Goal: Information Seeking & Learning: Learn about a topic

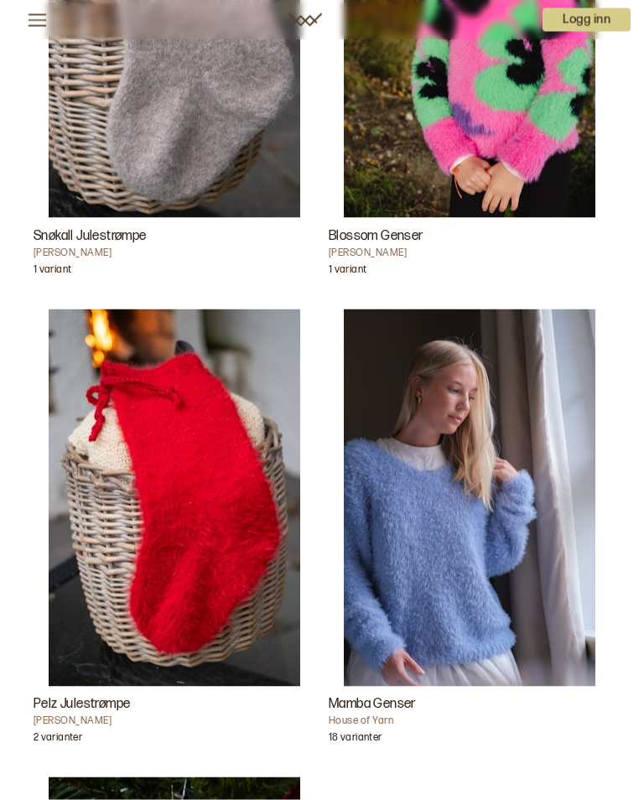
scroll to position [4059, 0]
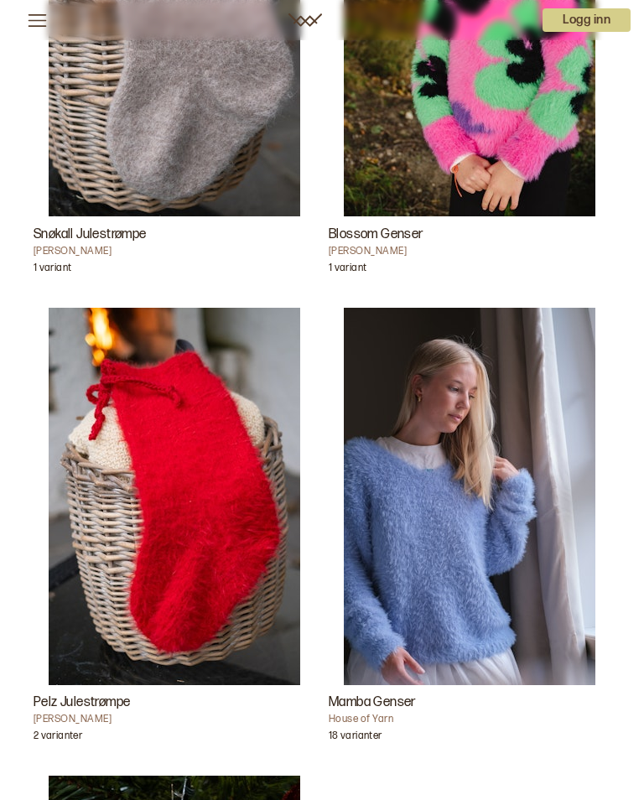
click at [362, 734] on p "18 varianter" at bounding box center [355, 737] width 53 height 17
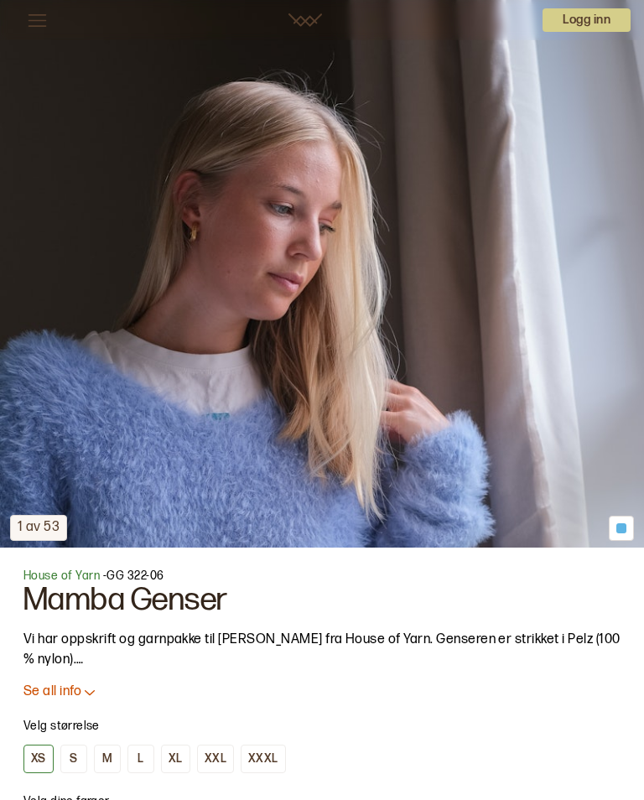
scroll to position [417, 0]
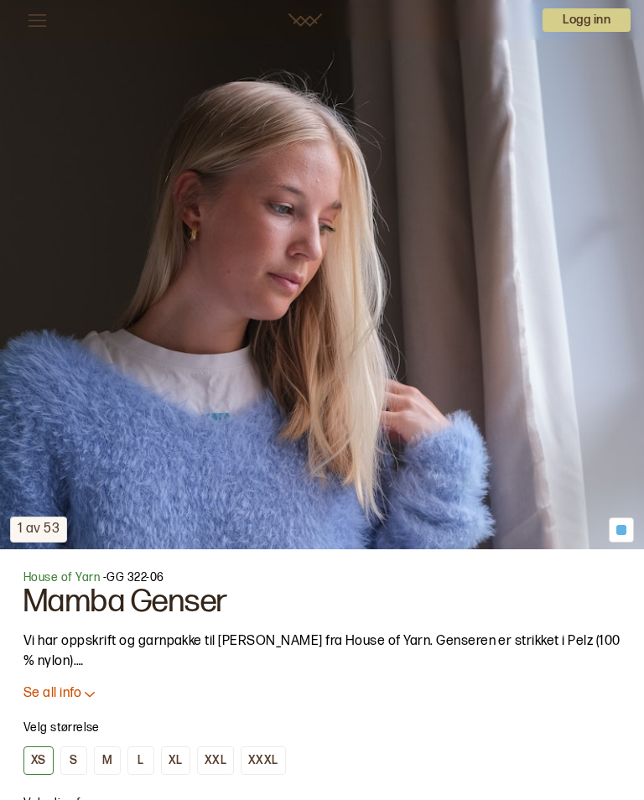
click at [38, 20] on icon at bounding box center [38, 20] width 18 height 13
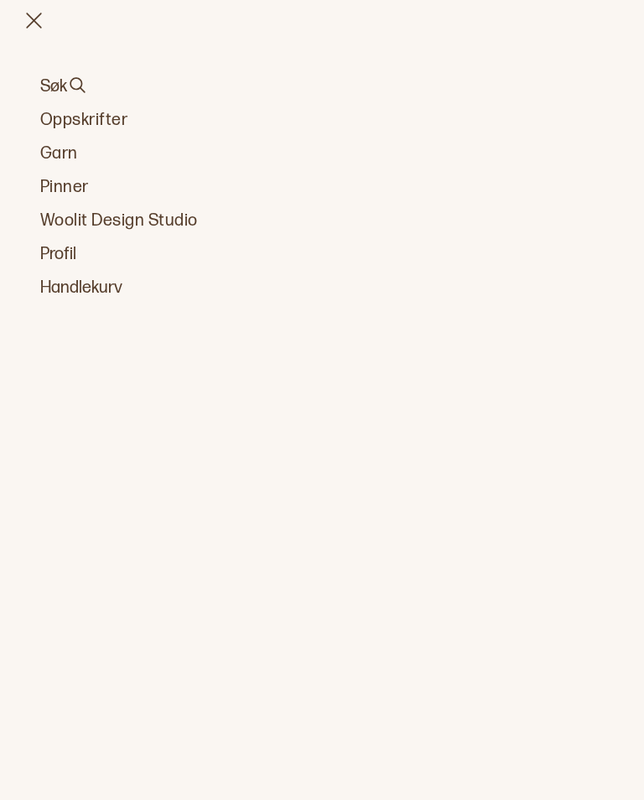
click at [68, 127] on link "Oppskrifter" at bounding box center [321, 119] width 563 height 23
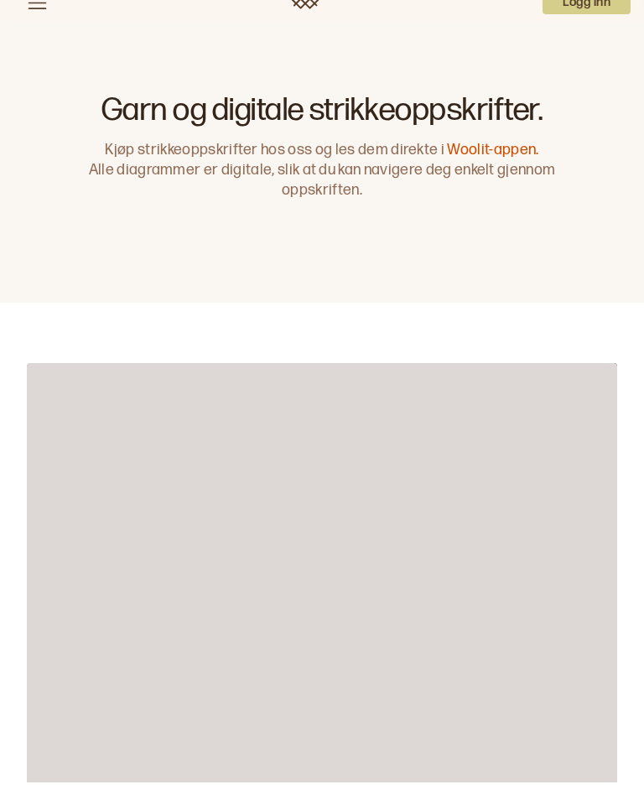
scroll to position [44, 0]
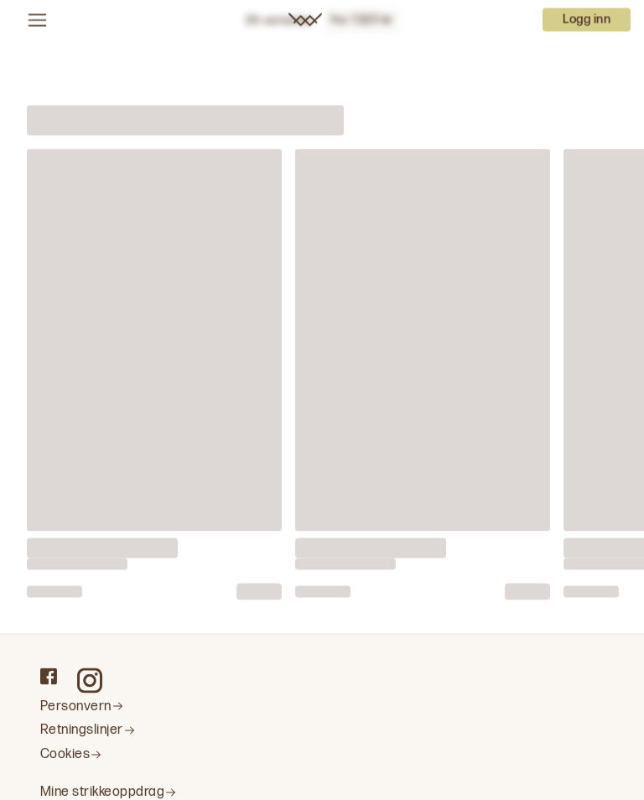
scroll to position [4242, 0]
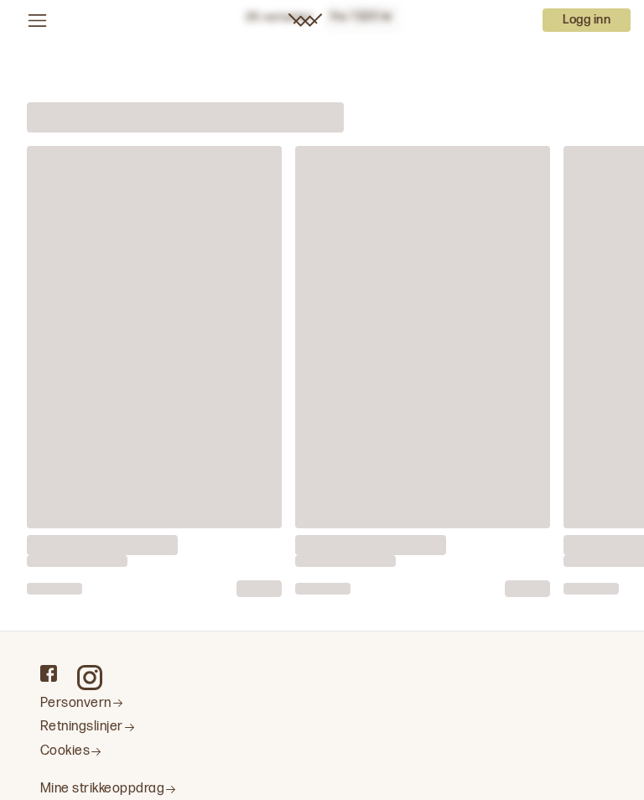
click at [532, 484] on link at bounding box center [422, 371] width 255 height 451
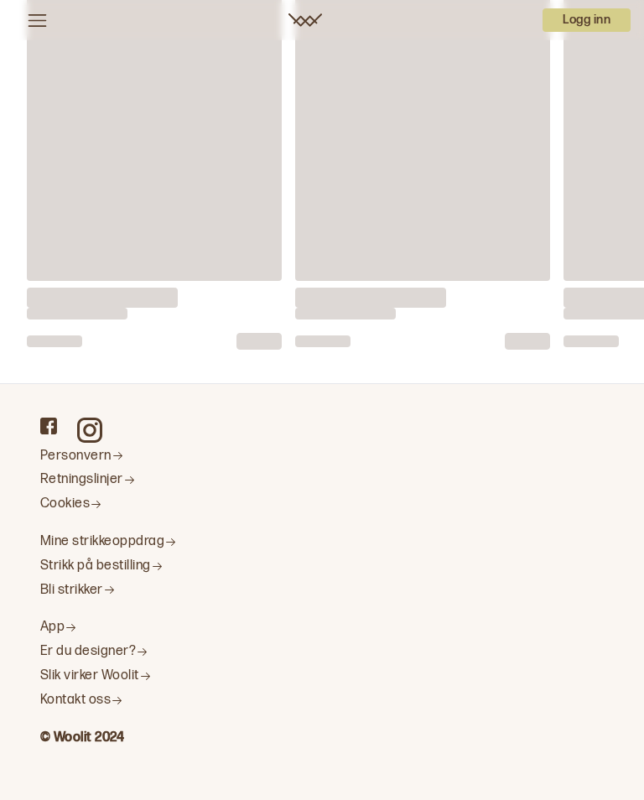
scroll to position [0, 0]
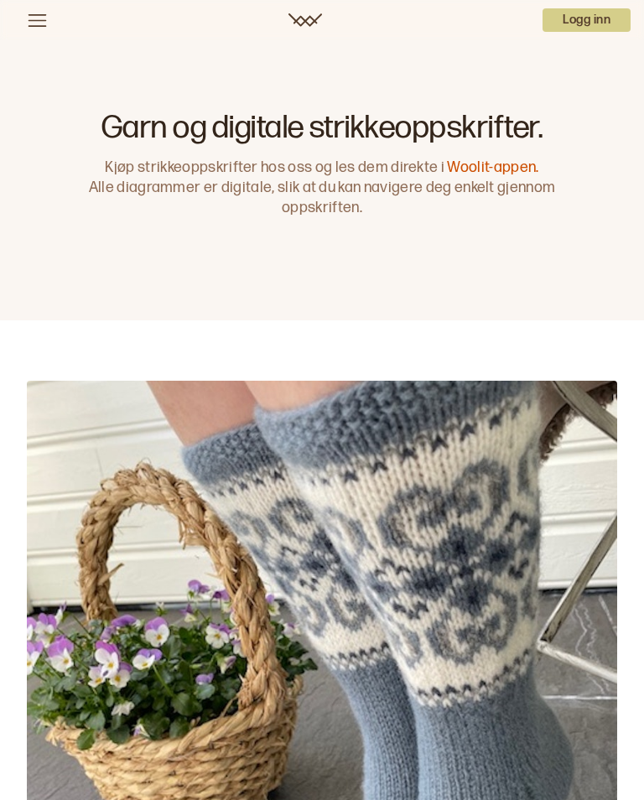
click at [29, 17] on icon at bounding box center [37, 20] width 21 height 21
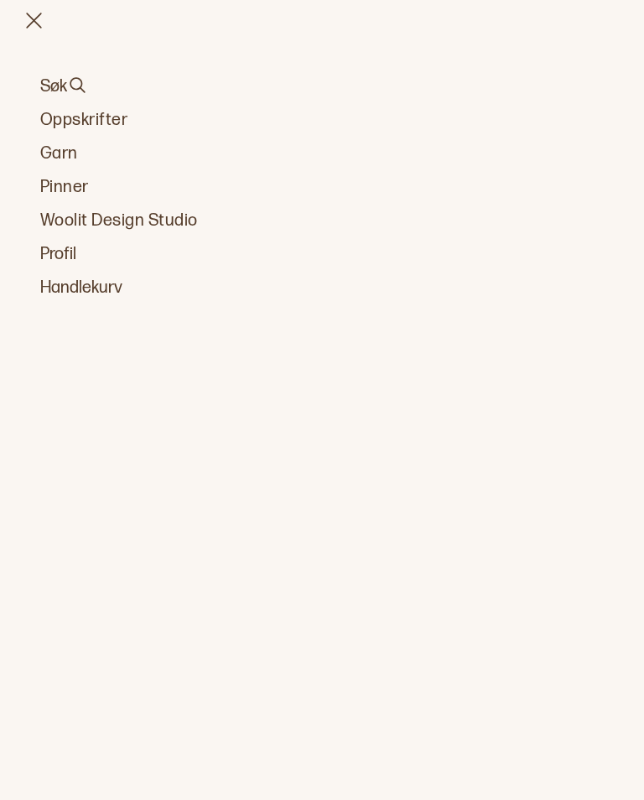
click at [56, 158] on link "Garn" at bounding box center [321, 153] width 563 height 23
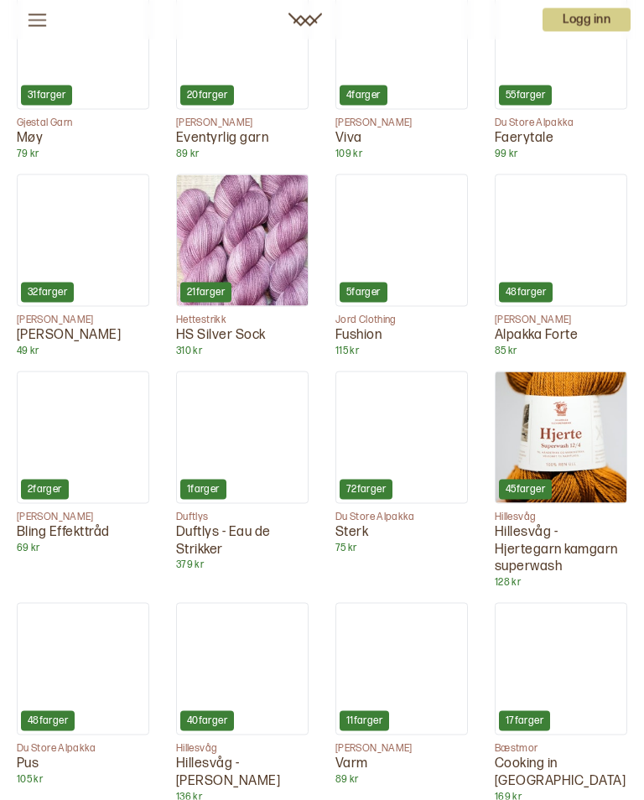
scroll to position [3916, 0]
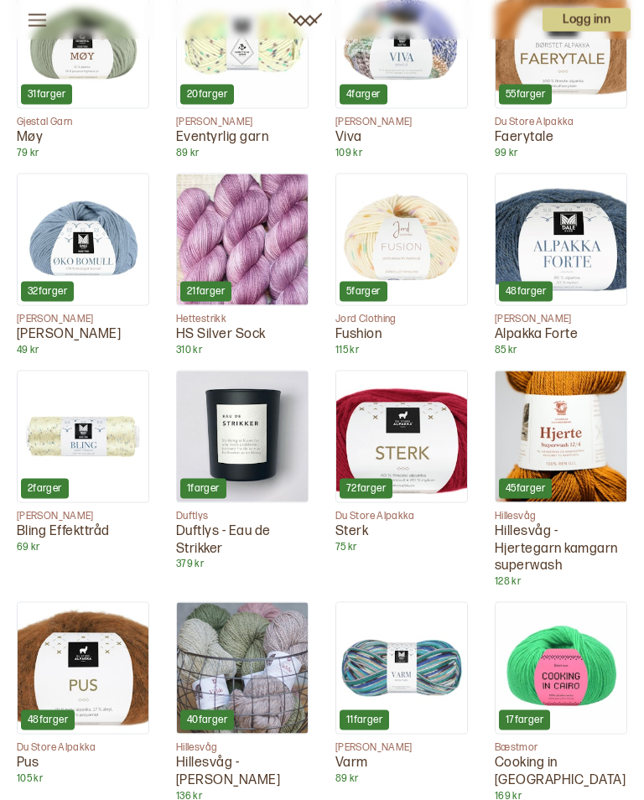
click at [106, 603] on img at bounding box center [83, 668] width 131 height 131
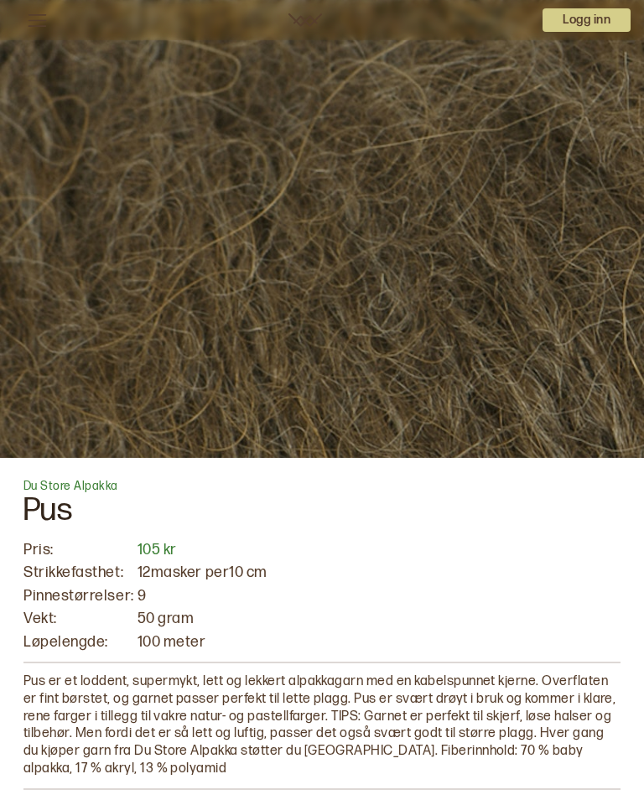
scroll to position [183, 0]
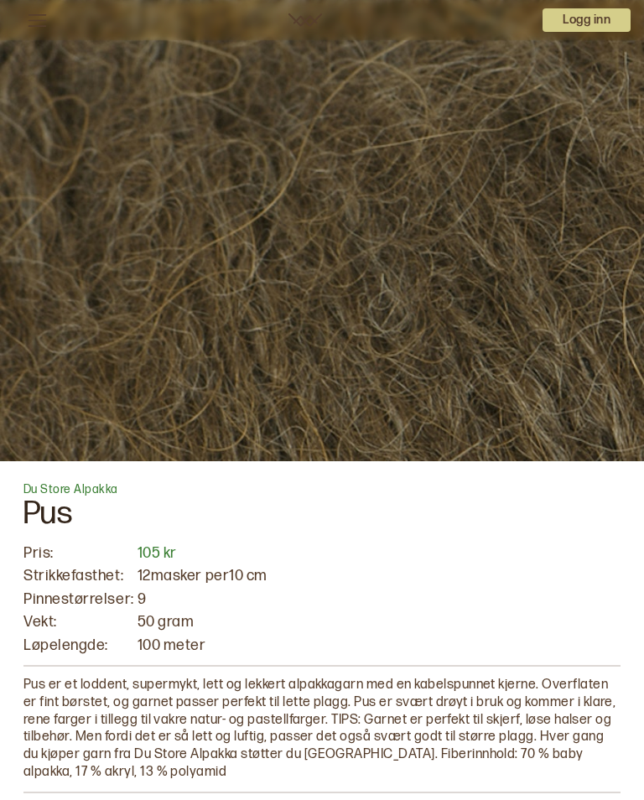
click at [47, 21] on icon at bounding box center [37, 20] width 21 height 21
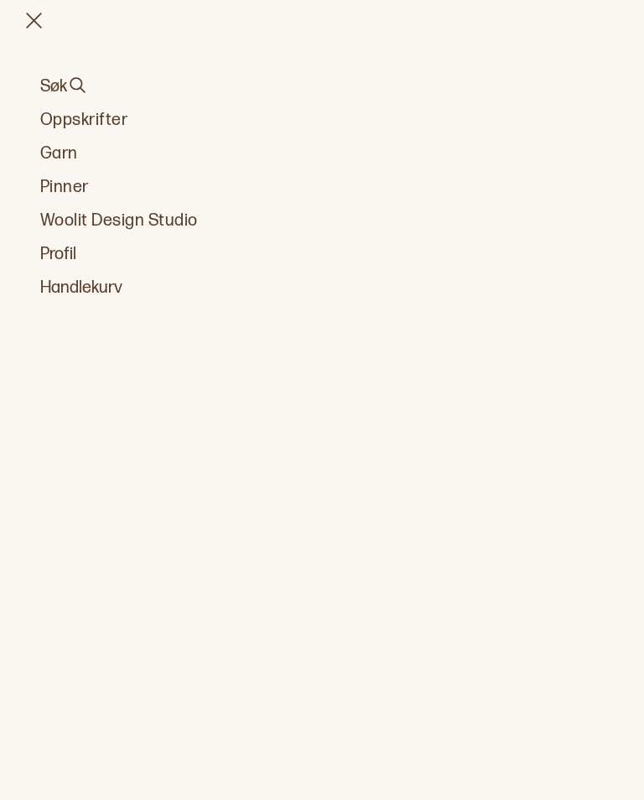
scroll to position [0, 0]
click at [111, 118] on link "Oppskrifter" at bounding box center [321, 119] width 563 height 23
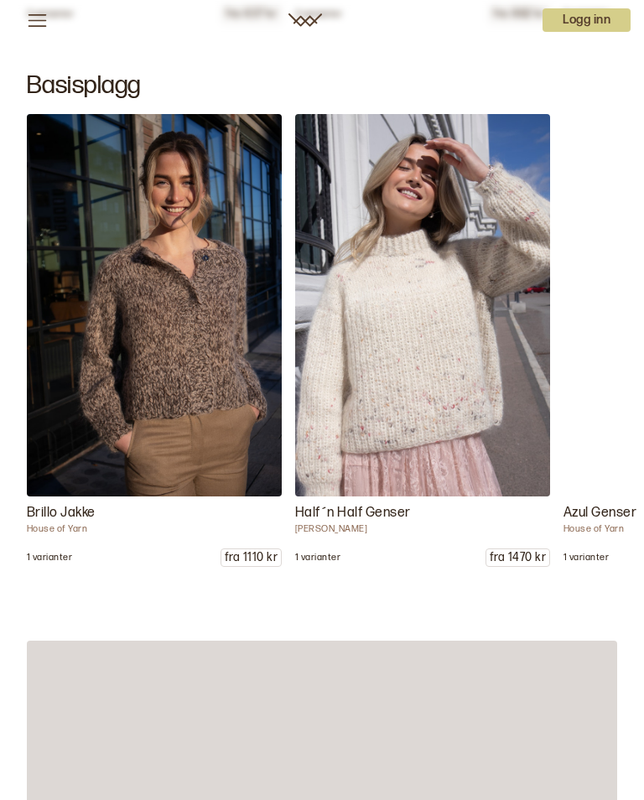
scroll to position [9107, 0]
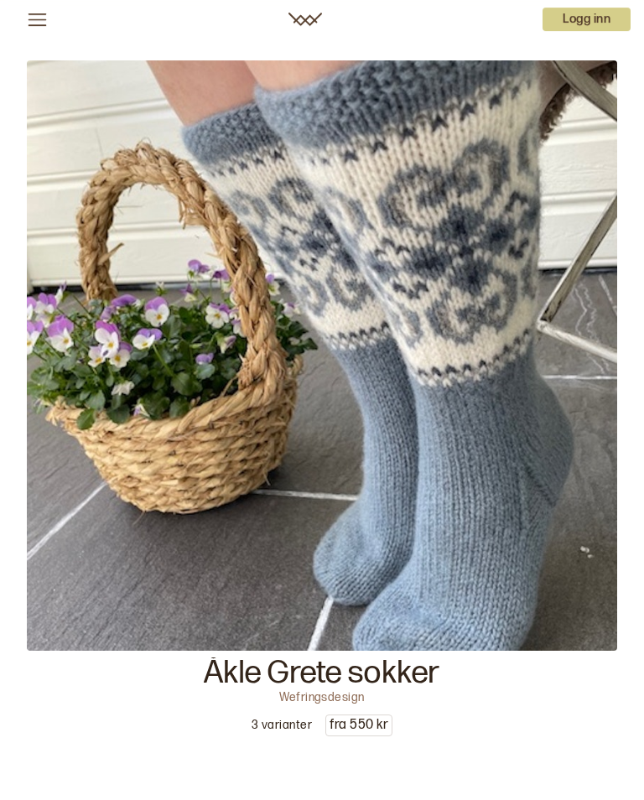
scroll to position [345, 0]
